Goal: Information Seeking & Learning: Find specific fact

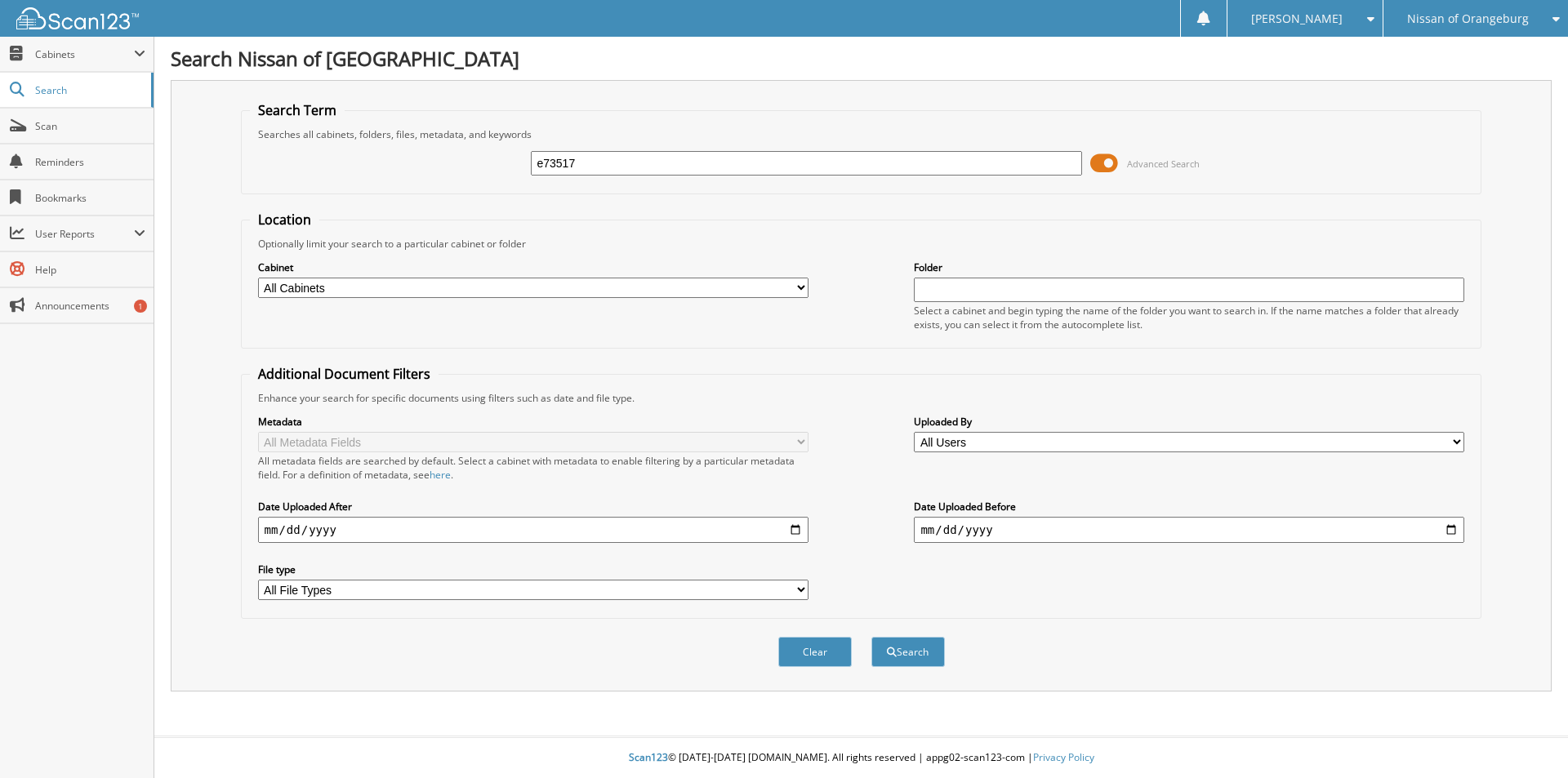
type input "e73517"
click at [871, 637] on button "Search" at bounding box center [908, 652] width 73 height 30
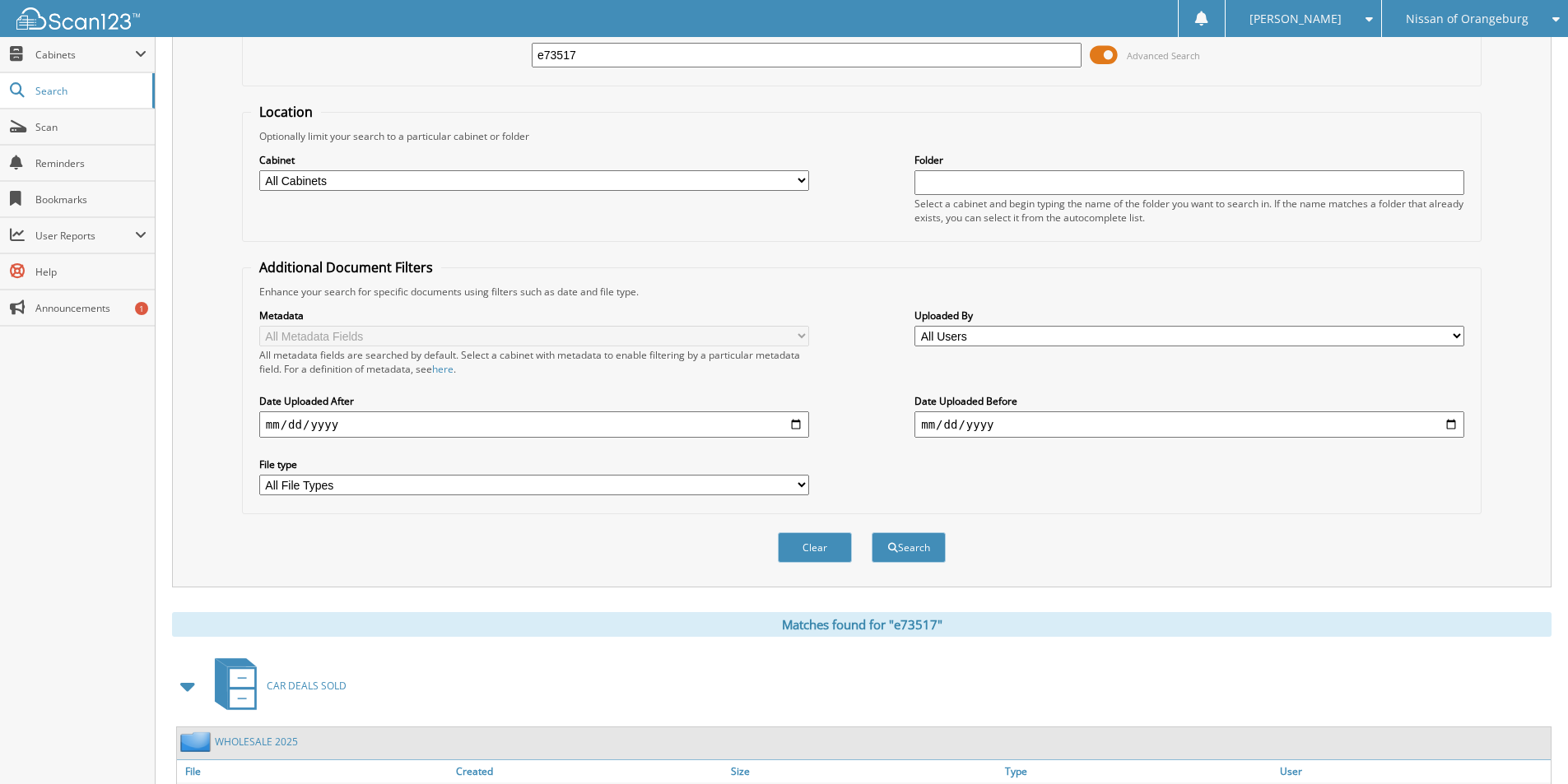
scroll to position [227, 0]
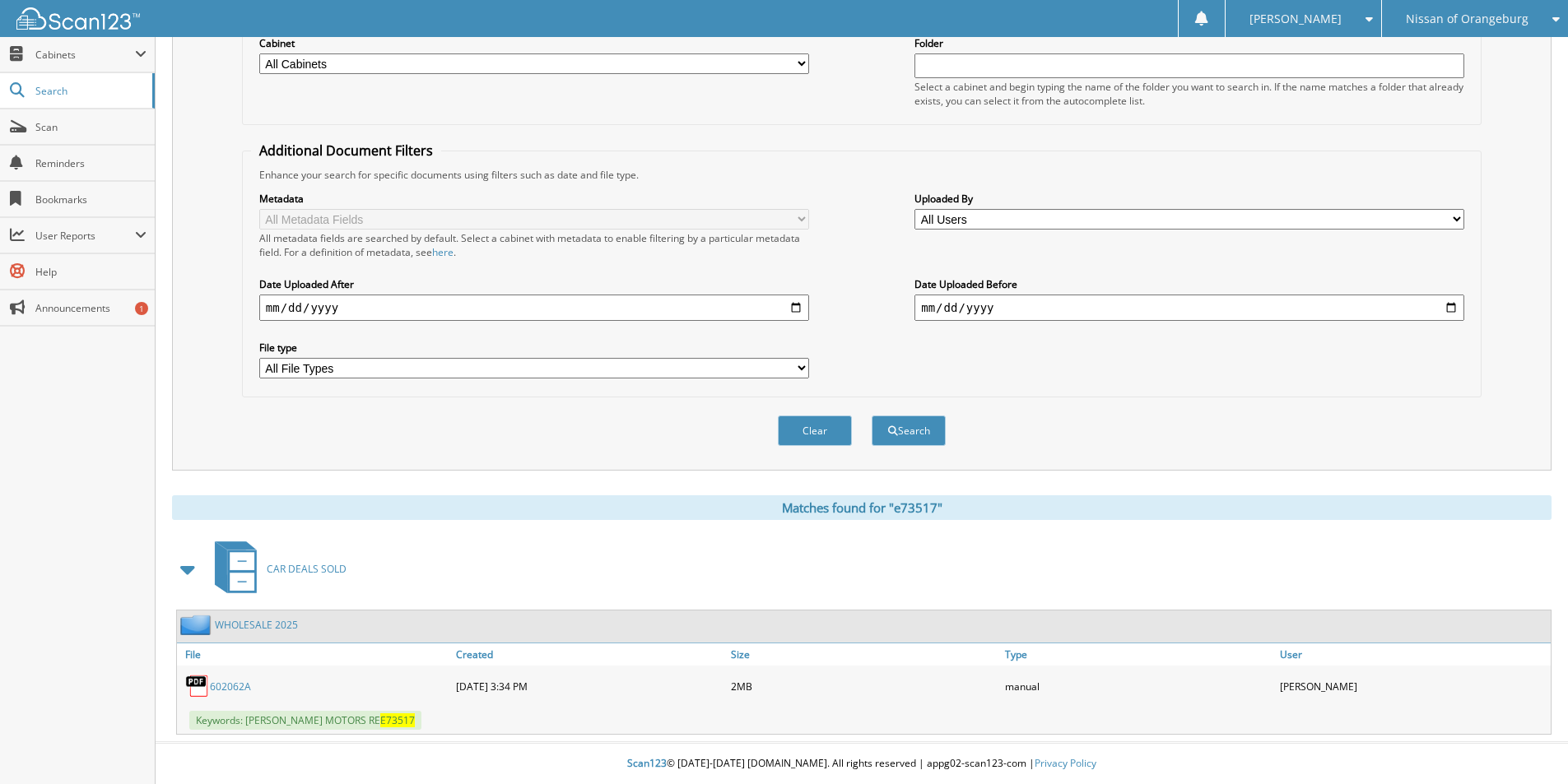
click at [241, 686] on link "602062A" at bounding box center [230, 686] width 41 height 14
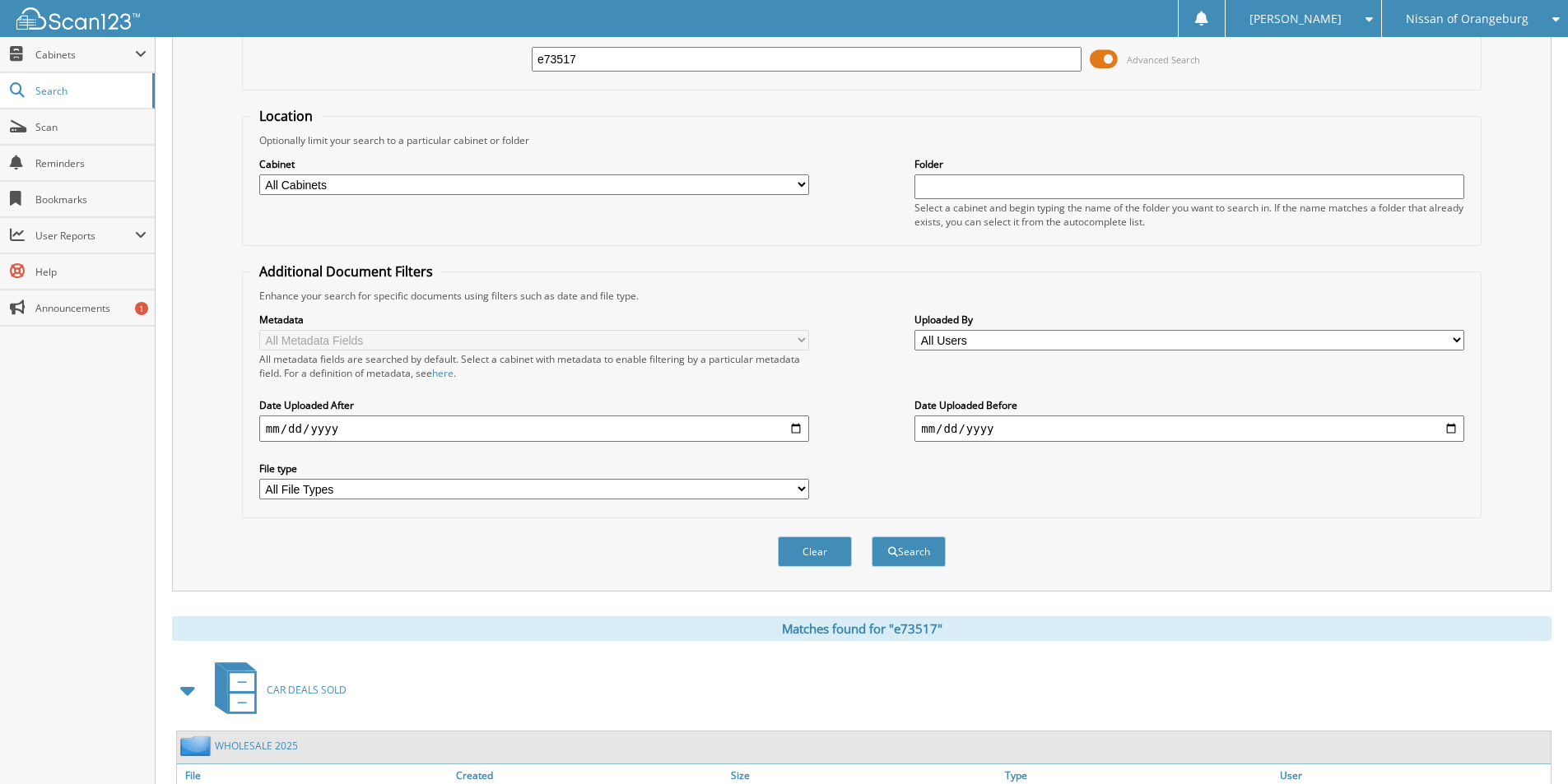
scroll to position [0, 0]
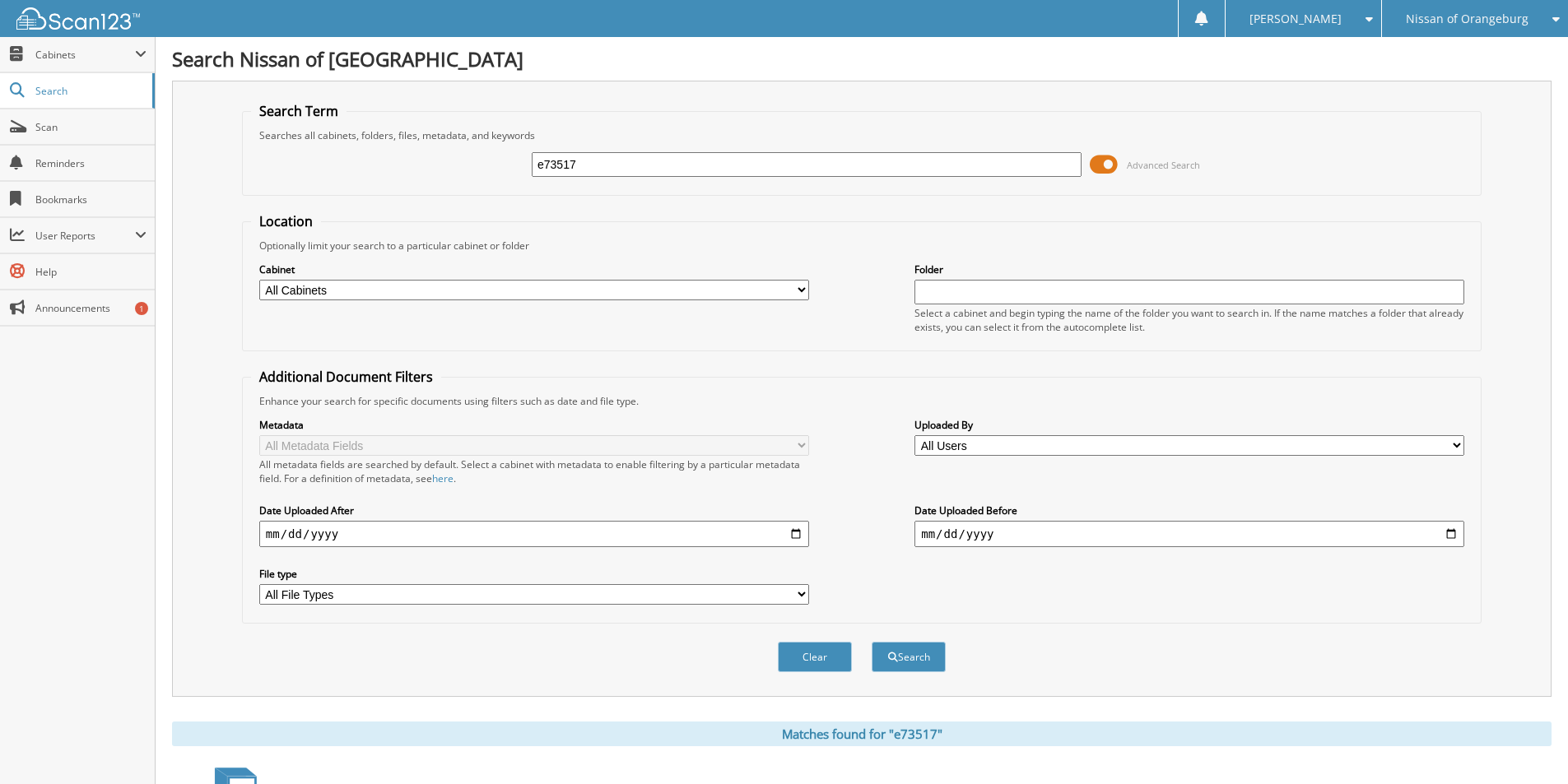
click at [732, 162] on input "e73517" at bounding box center [807, 164] width 550 height 24
type input "602062"
click at [872, 642] on button "Search" at bounding box center [908, 657] width 74 height 30
